Goal: Check status

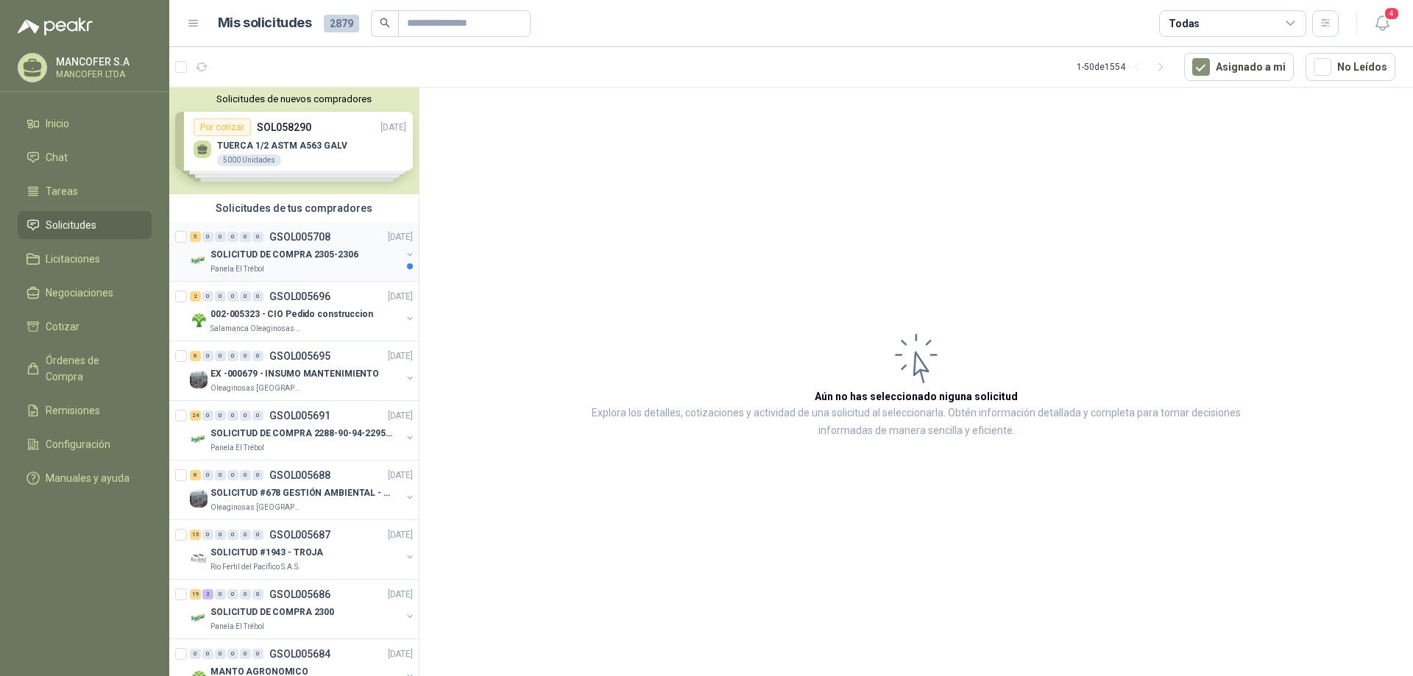
click at [310, 252] on p "SOLICITUD DE COMPRA 2305-2306" at bounding box center [284, 255] width 148 height 14
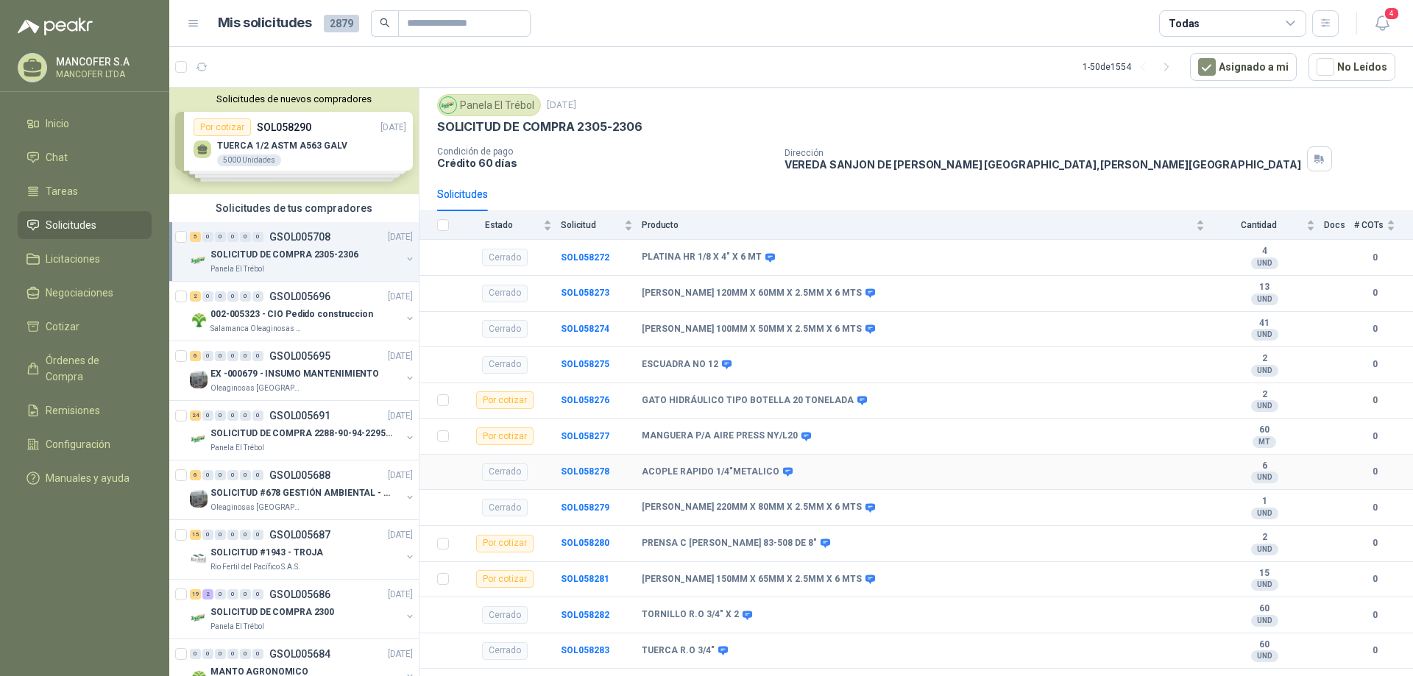
scroll to position [68, 0]
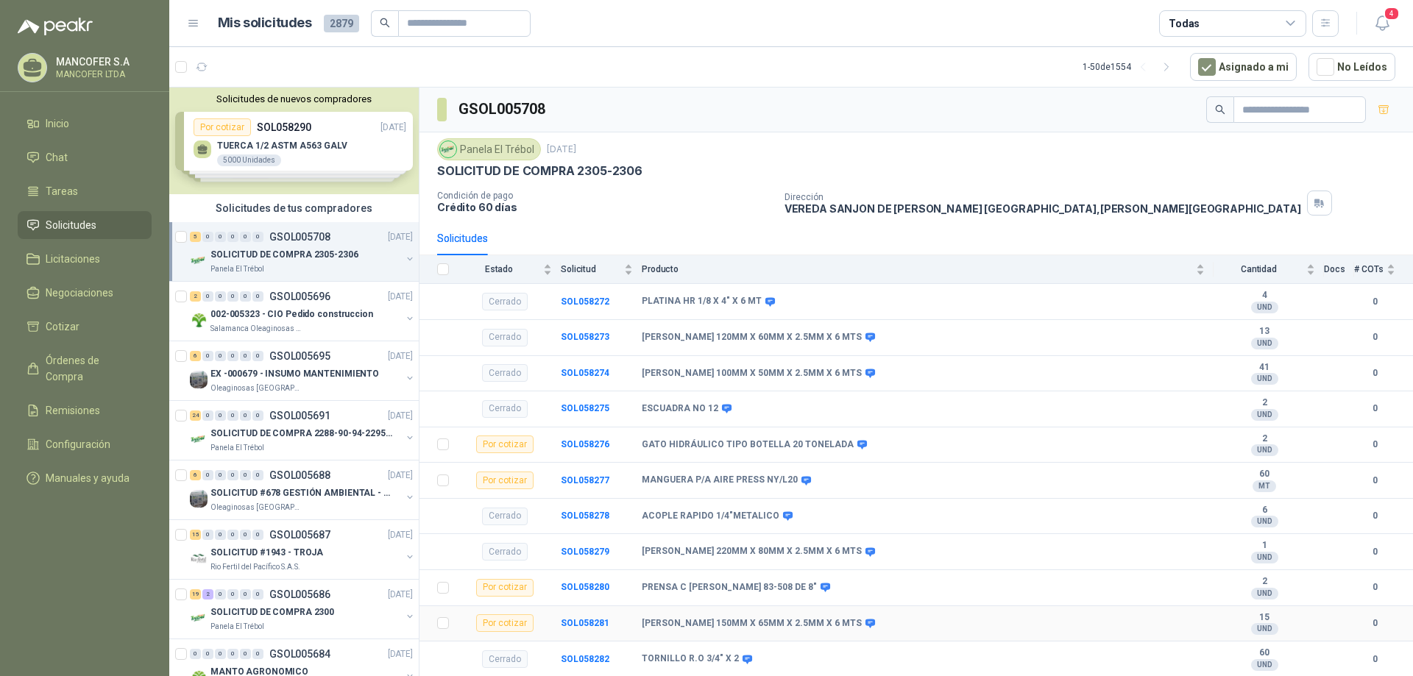
scroll to position [68, 0]
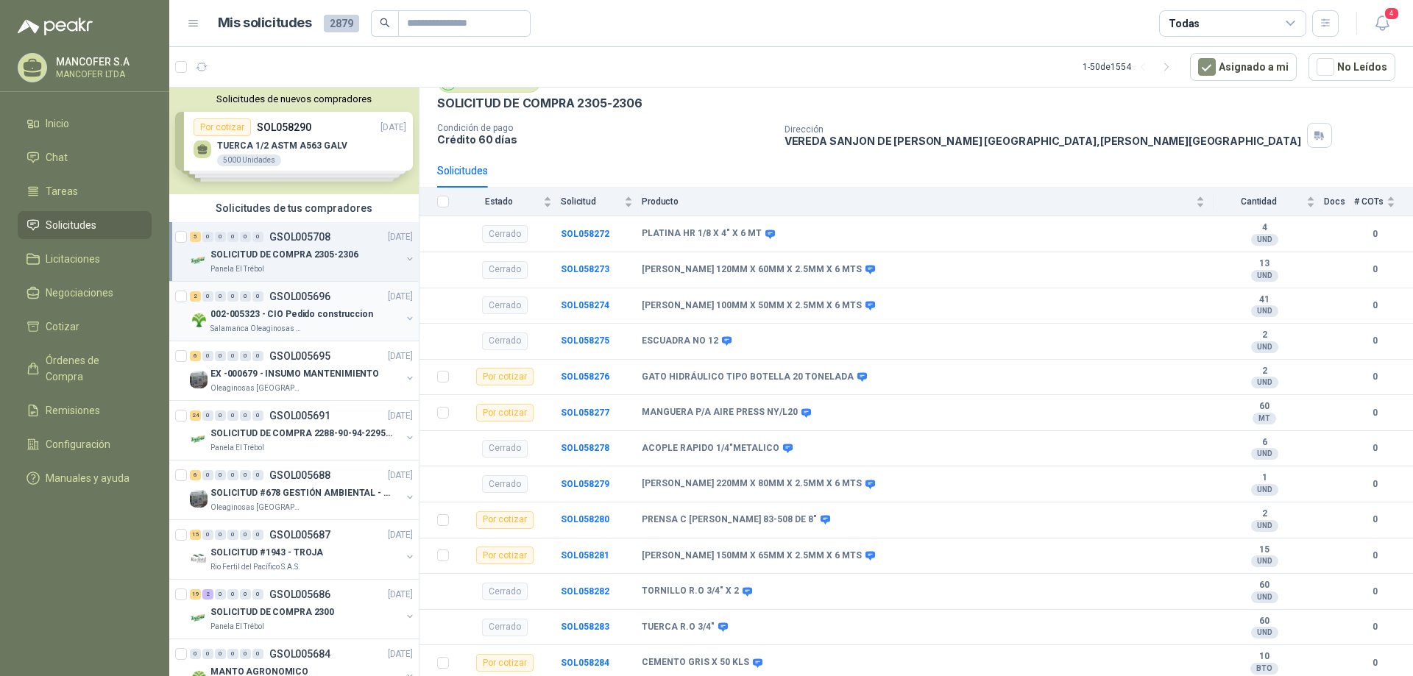
click at [330, 309] on p "002-005323 - CIO Pedido construccion" at bounding box center [291, 315] width 163 height 14
